Goal: Task Accomplishment & Management: Manage account settings

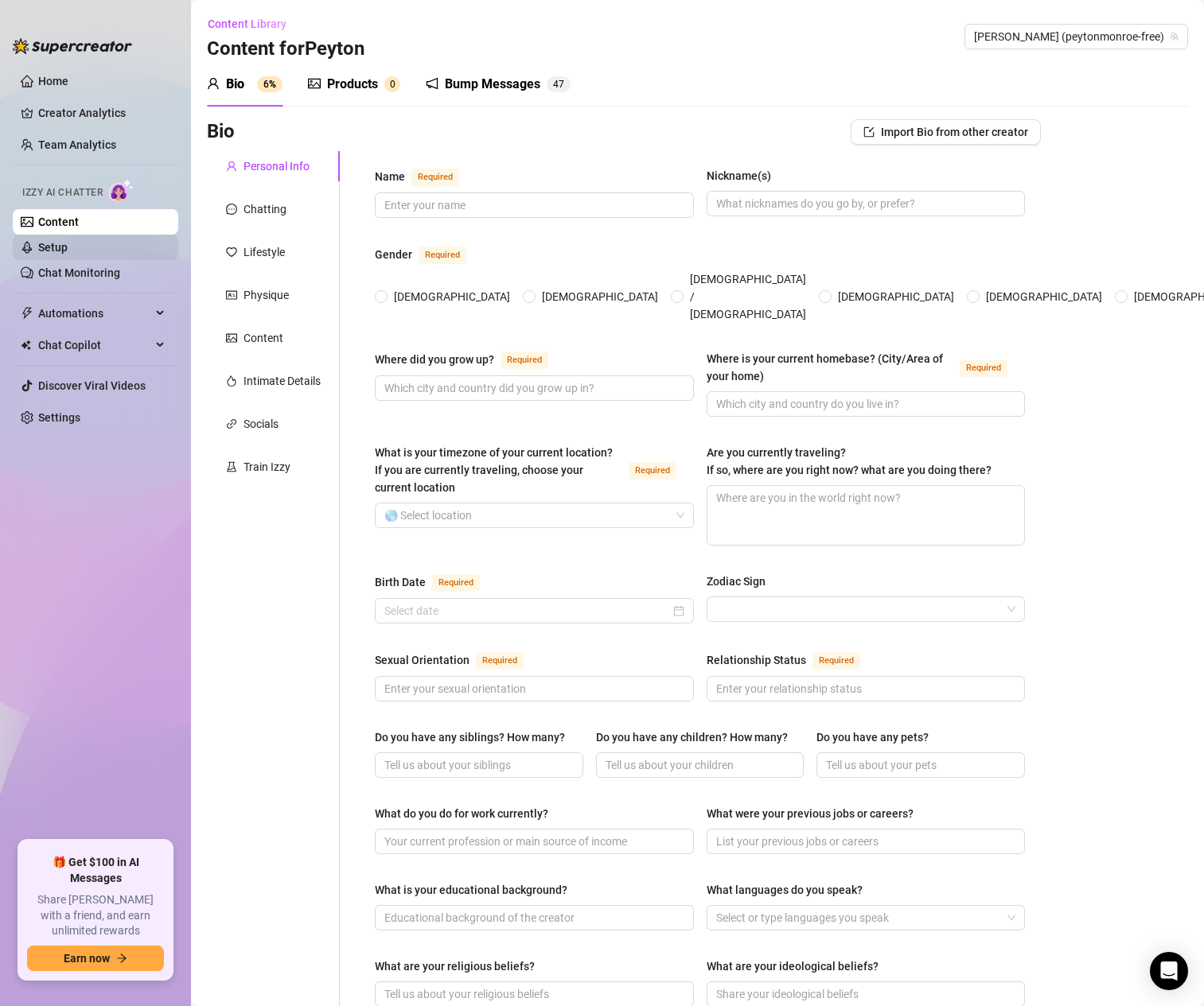
click at [68, 254] on link "Setup" at bounding box center [53, 248] width 29 height 13
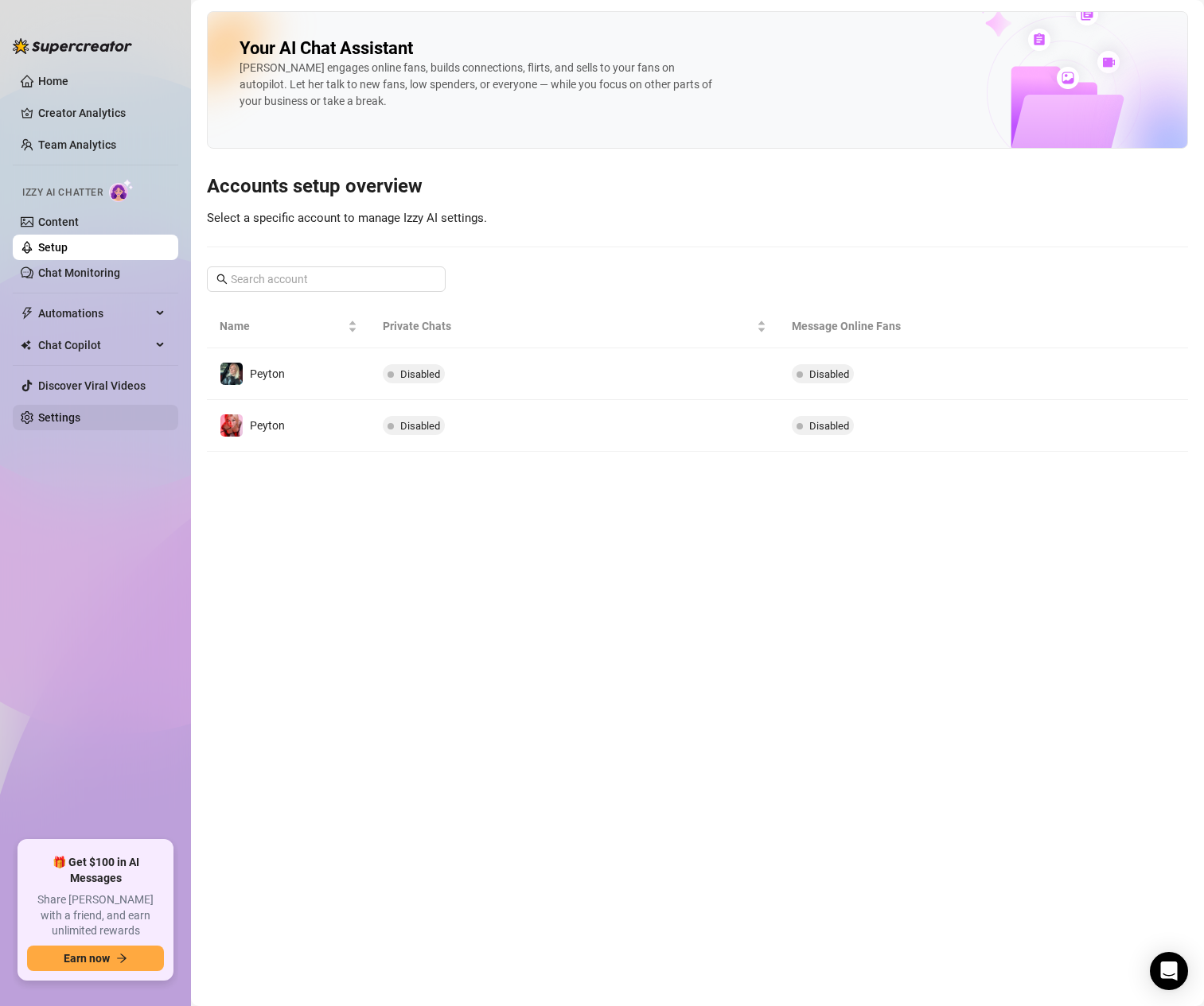
click at [80, 418] on link "Settings" at bounding box center [59, 418] width 42 height 13
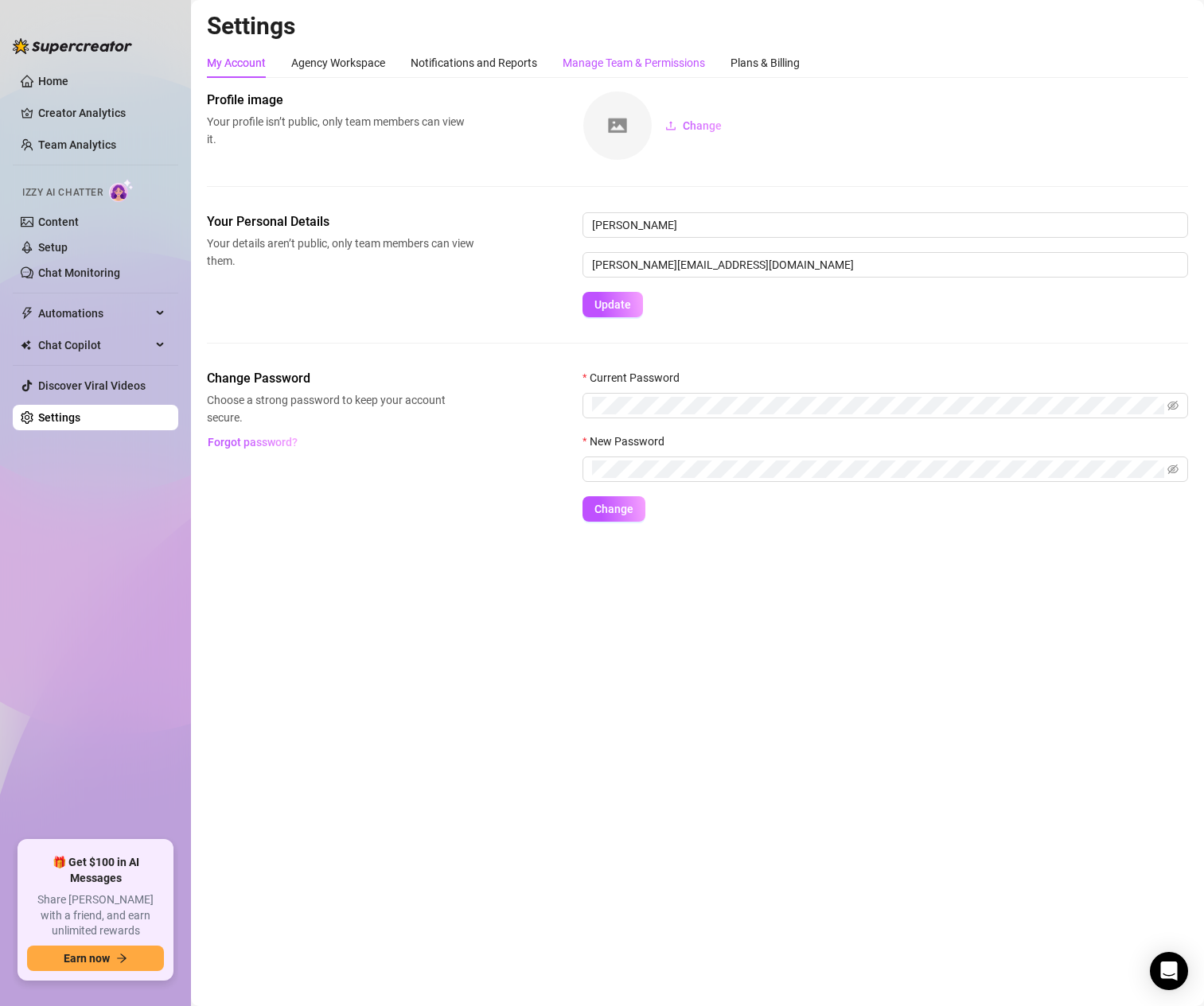
click at [602, 57] on div "Manage Team & Permissions" at bounding box center [634, 63] width 143 height 18
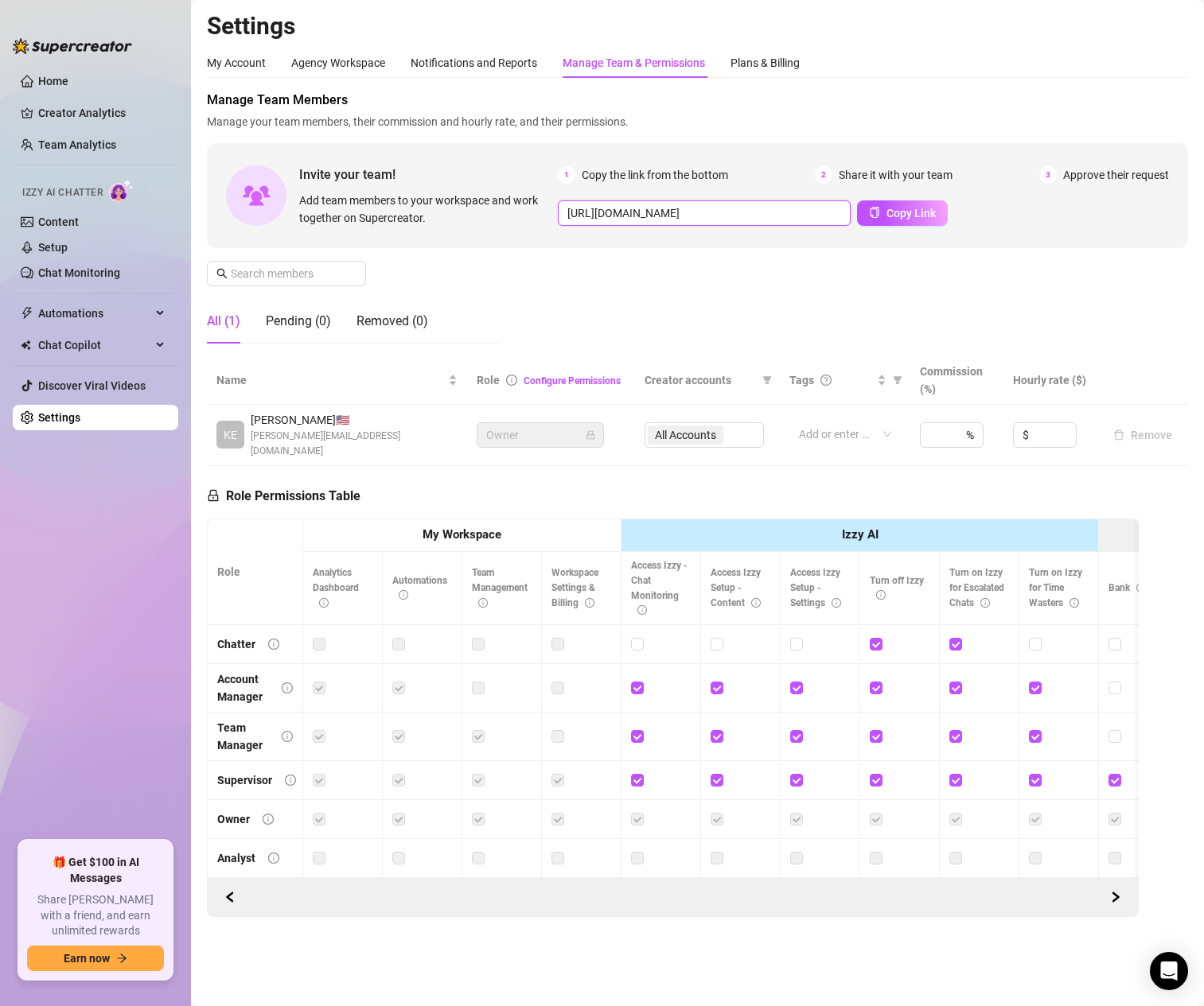
click at [762, 215] on input "[URL][DOMAIN_NAME]" at bounding box center [704, 213] width 293 height 25
click at [781, 73] on div "Plans & Billing" at bounding box center [765, 62] width 70 height 30
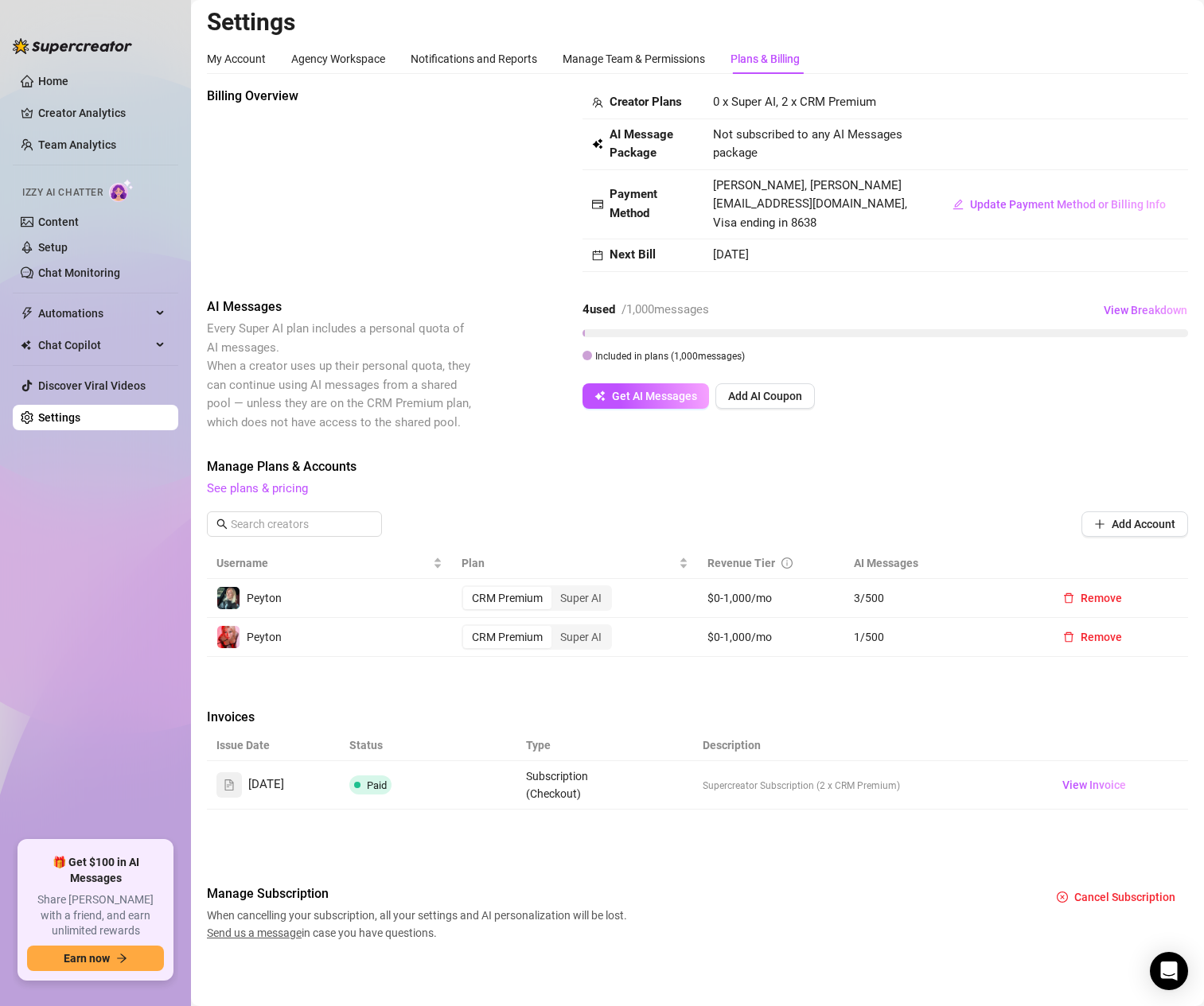
scroll to position [6, 0]
